Goal: Obtain resource: Download file/media

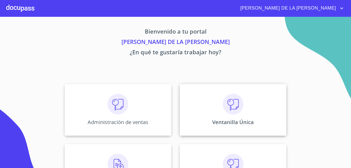
click at [241, 116] on div "Ventanilla Única" at bounding box center [233, 110] width 107 height 52
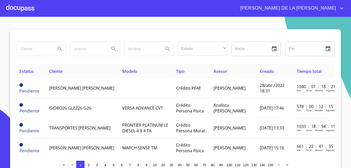
click at [26, 49] on input "search" at bounding box center [34, 49] width 35 height 14
type input "BIENES Y MUEBLES"
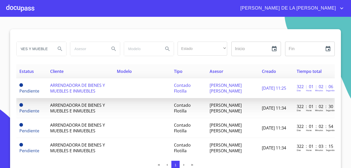
scroll to position [0, 0]
click at [68, 90] on span "ARRENDADORA DE BIENES Y MUEBLES E INMUEBLES" at bounding box center [77, 87] width 55 height 11
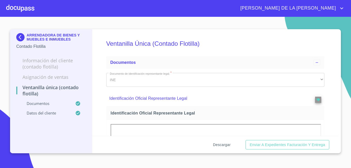
click at [222, 142] on span "Descargar" at bounding box center [222, 145] width 18 height 6
click at [20, 35] on img at bounding box center [21, 37] width 10 height 8
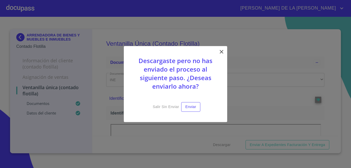
click at [222, 51] on icon at bounding box center [222, 52] width 6 height 6
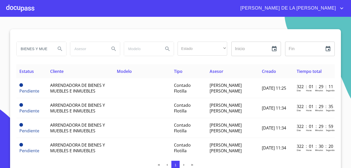
drag, startPoint x: 47, startPoint y: 50, endPoint x: -1, endPoint y: 47, distance: 48.5
click at [0, 47] on html "[PERSON_NAME] DE LA [PERSON_NAME] Y MUEBLES Estado ​ ​ Inicio ​ Fin ​ Estatus C…" at bounding box center [175, 84] width 351 height 168
type input "E"
type input "AHORRO Y SUSTENTABILIDAD"
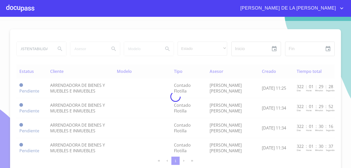
scroll to position [0, 0]
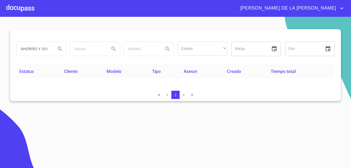
click at [45, 49] on input "AHORRO Y SUSTENTABILIDAD" at bounding box center [34, 49] width 35 height 14
click at [49, 47] on input "AHORRO Y SUSTENTABILIDAD" at bounding box center [34, 49] width 35 height 14
click at [41, 47] on input "AHORRO Y SUSTENTABILIDAD" at bounding box center [34, 49] width 35 height 14
